Goal: Task Accomplishment & Management: Complete application form

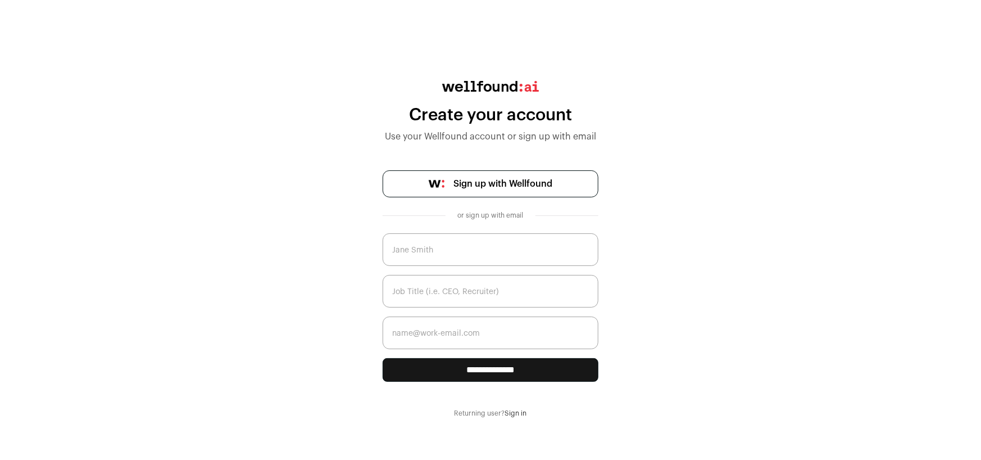
click at [456, 174] on link "Sign up with Wellfound" at bounding box center [491, 183] width 216 height 27
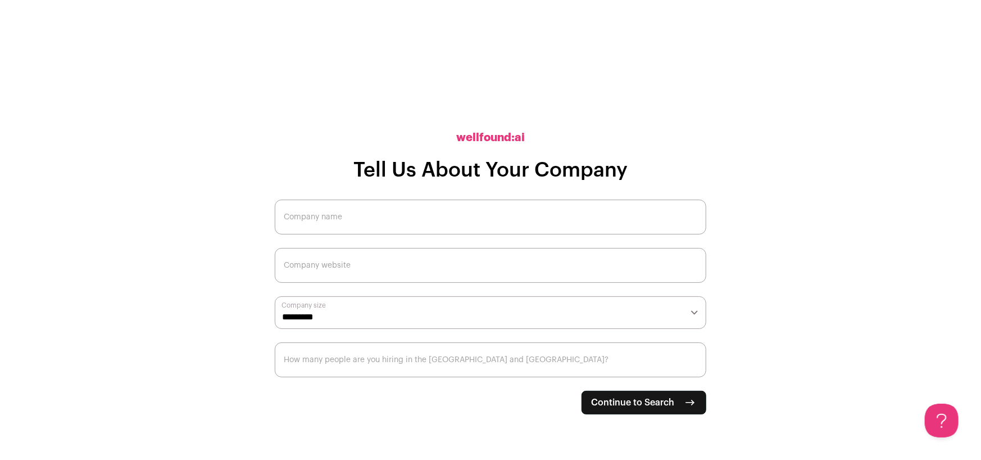
click at [321, 216] on input "Company name" at bounding box center [491, 216] width 432 height 35
type input "Wayne Technologies"
type input "Wayne-technologies.com"
click at [338, 310] on select "**********" at bounding box center [491, 312] width 432 height 33
select select "*"
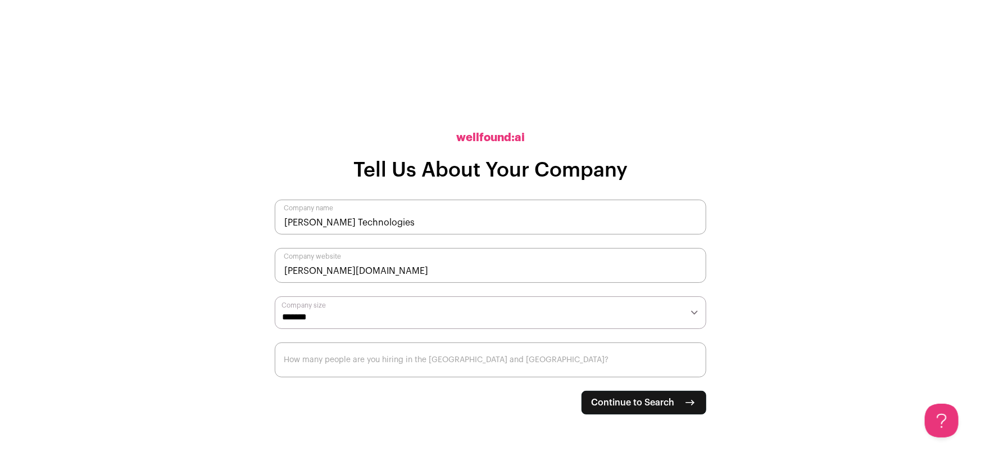
click at [275, 296] on select "**********" at bounding box center [491, 312] width 432 height 33
click at [416, 370] on input "How many people are you hiring in the US and Canada?" at bounding box center [491, 359] width 432 height 35
click at [606, 403] on span "Continue to Search" at bounding box center [632, 402] width 83 height 13
click at [450, 365] on input "How many people are you hiring in the US and Canada?" at bounding box center [491, 359] width 432 height 35
type input "1"
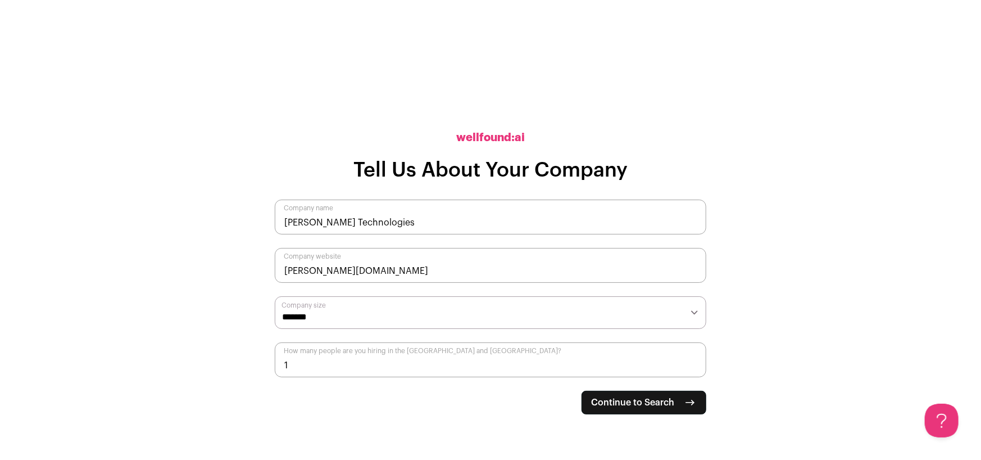
click at [691, 363] on input "1" at bounding box center [491, 359] width 432 height 35
type input "100"
click at [624, 403] on span "Continue to Search" at bounding box center [632, 402] width 83 height 13
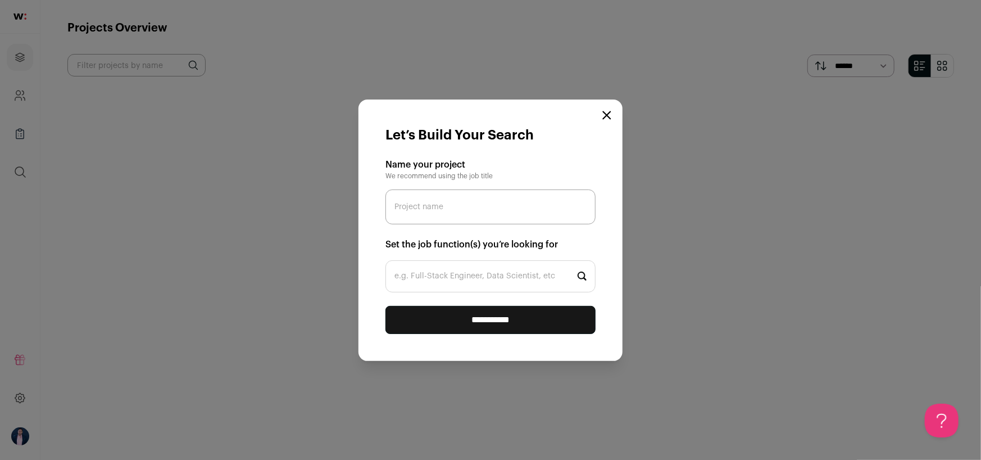
click at [440, 210] on input "Project name" at bounding box center [490, 206] width 210 height 35
type input "test"
click at [488, 312] on input "**********" at bounding box center [490, 320] width 210 height 28
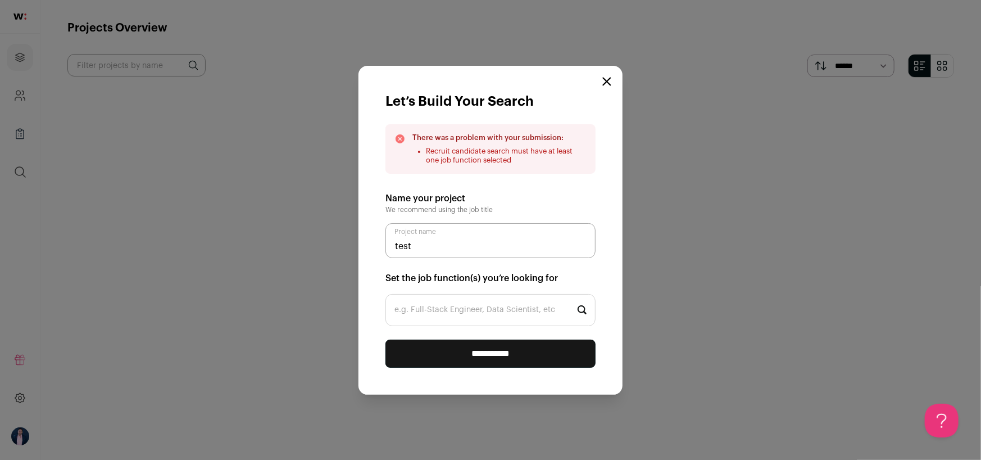
click at [486, 322] on input "e.g. Full-Stack Engineer, Data Scientist, etc" at bounding box center [490, 310] width 210 height 32
type input "B"
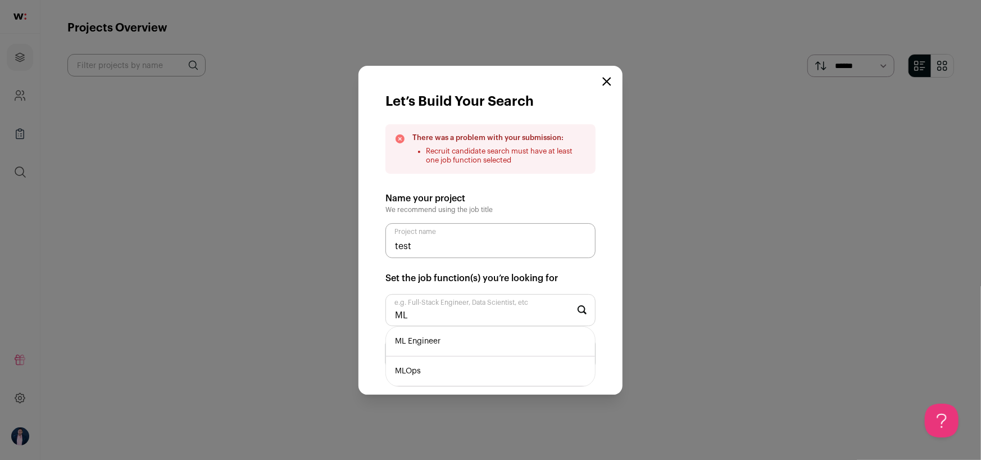
type input "ML"
click at [420, 368] on li "MLOps" at bounding box center [490, 371] width 209 height 30
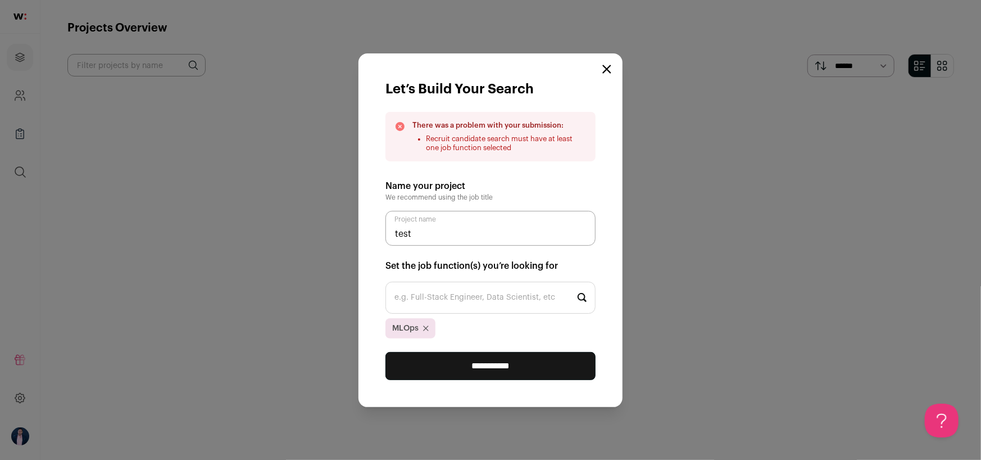
click at [495, 370] on input "**********" at bounding box center [490, 366] width 210 height 28
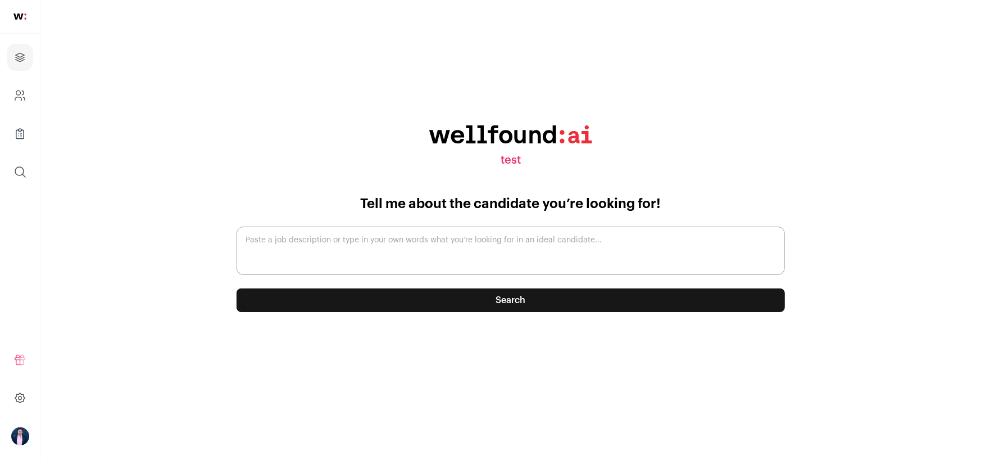
click at [383, 247] on textarea "Paste a job description or type in your own words what you’re looking for in an…" at bounding box center [511, 250] width 548 height 48
